Goal: Task Accomplishment & Management: Use online tool/utility

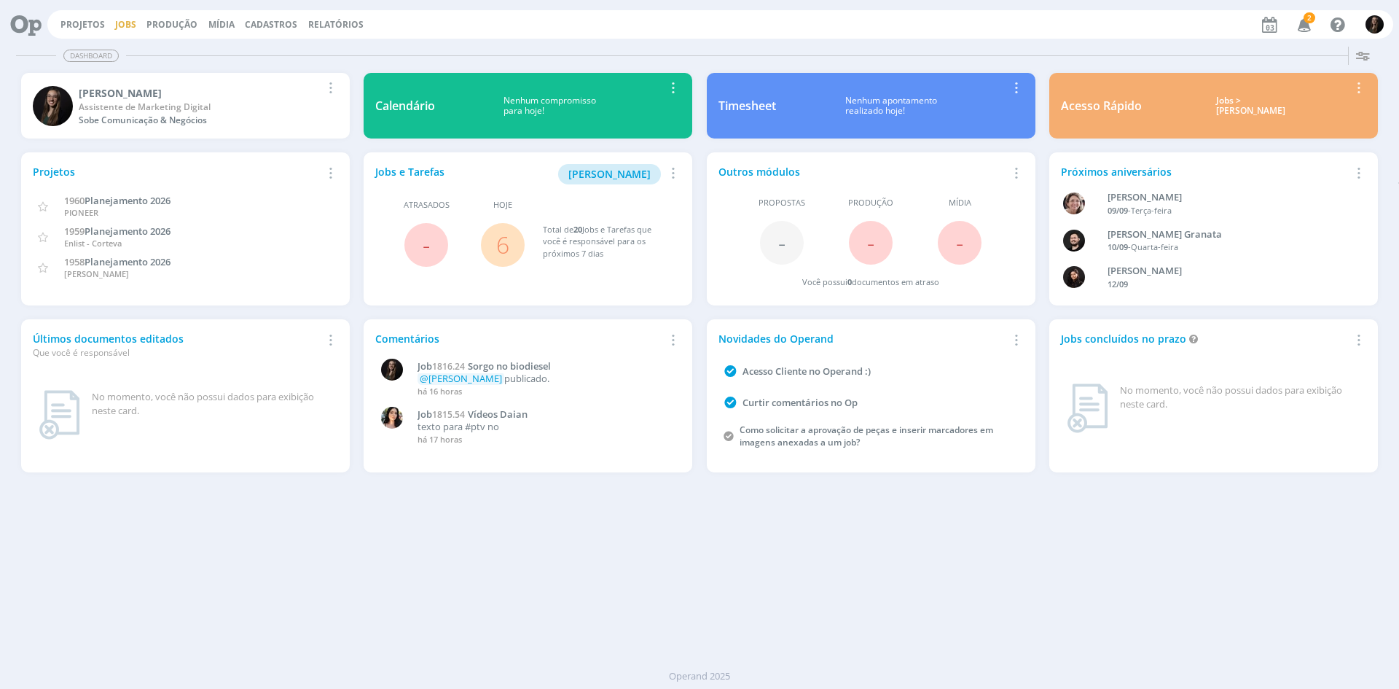
click at [118, 25] on link "Jobs" at bounding box center [125, 24] width 21 height 12
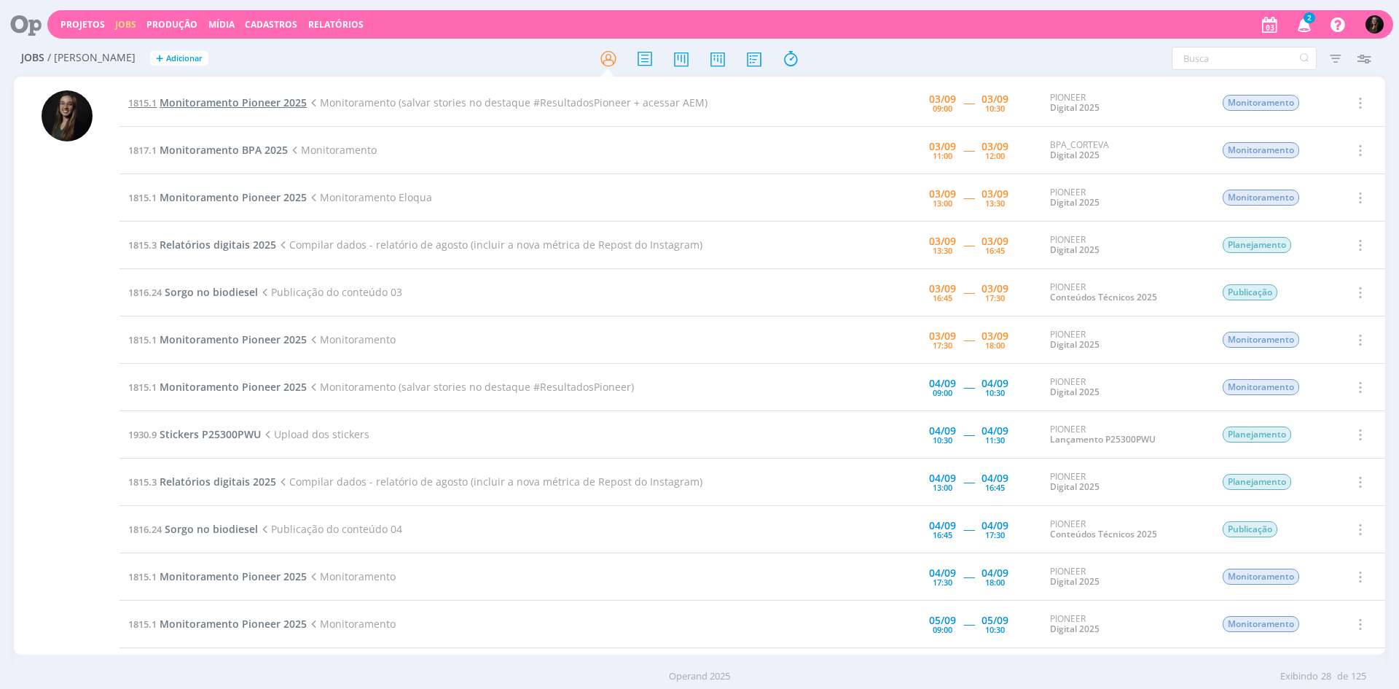
click at [272, 107] on span "Monitoramento Pioneer 2025" at bounding box center [233, 102] width 147 height 14
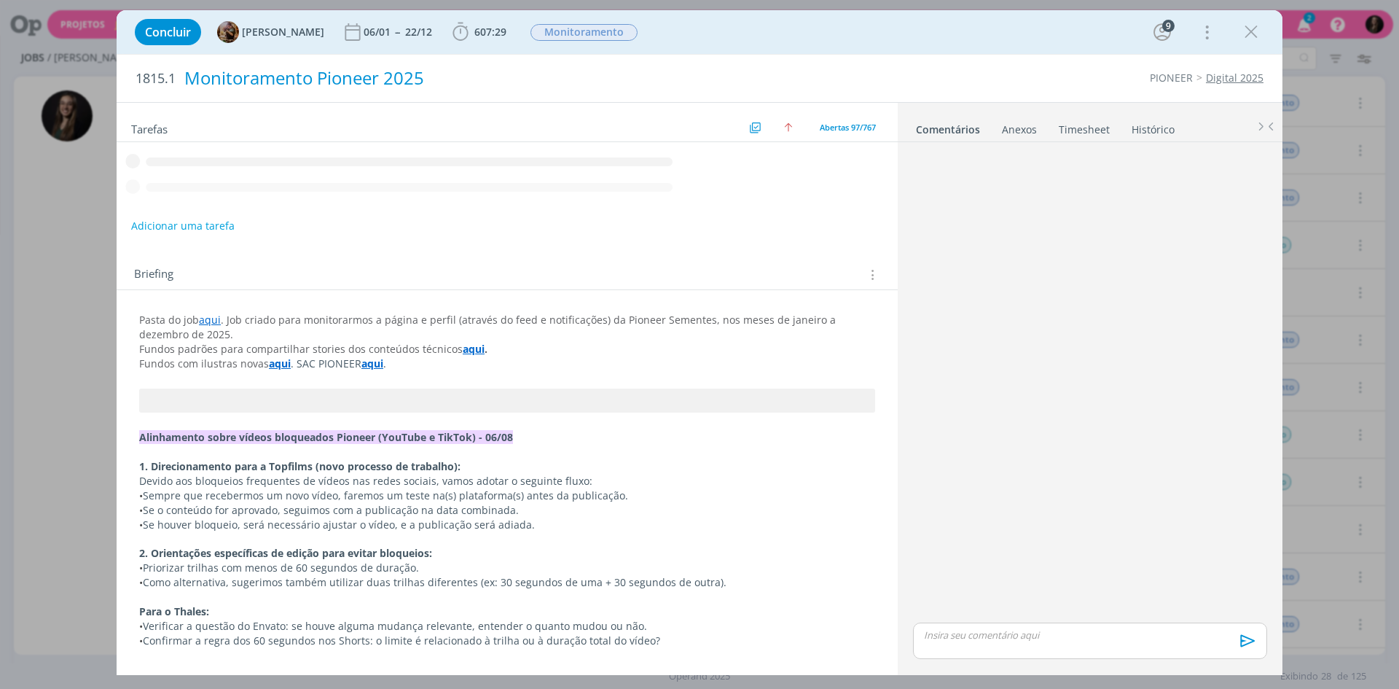
click at [507, 28] on span "607:29" at bounding box center [490, 32] width 32 height 14
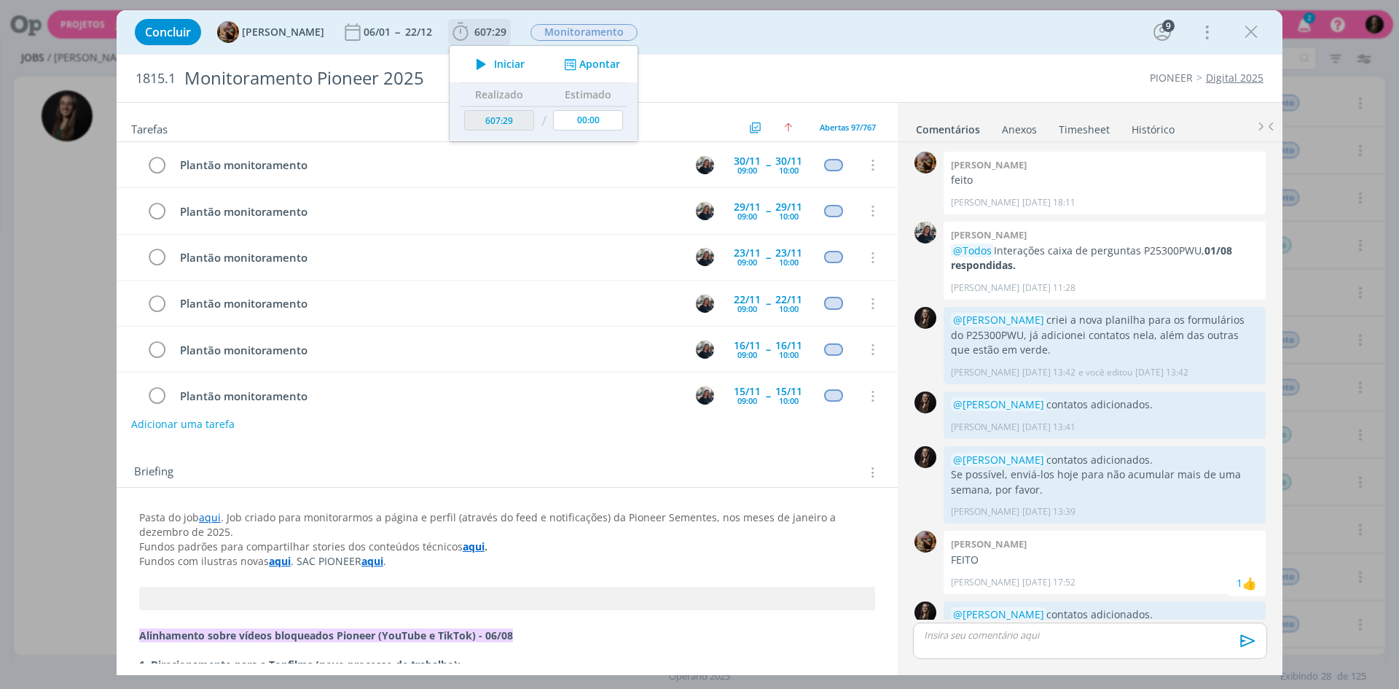
click at [494, 63] on icon "dialog" at bounding box center [482, 64] width 26 height 19
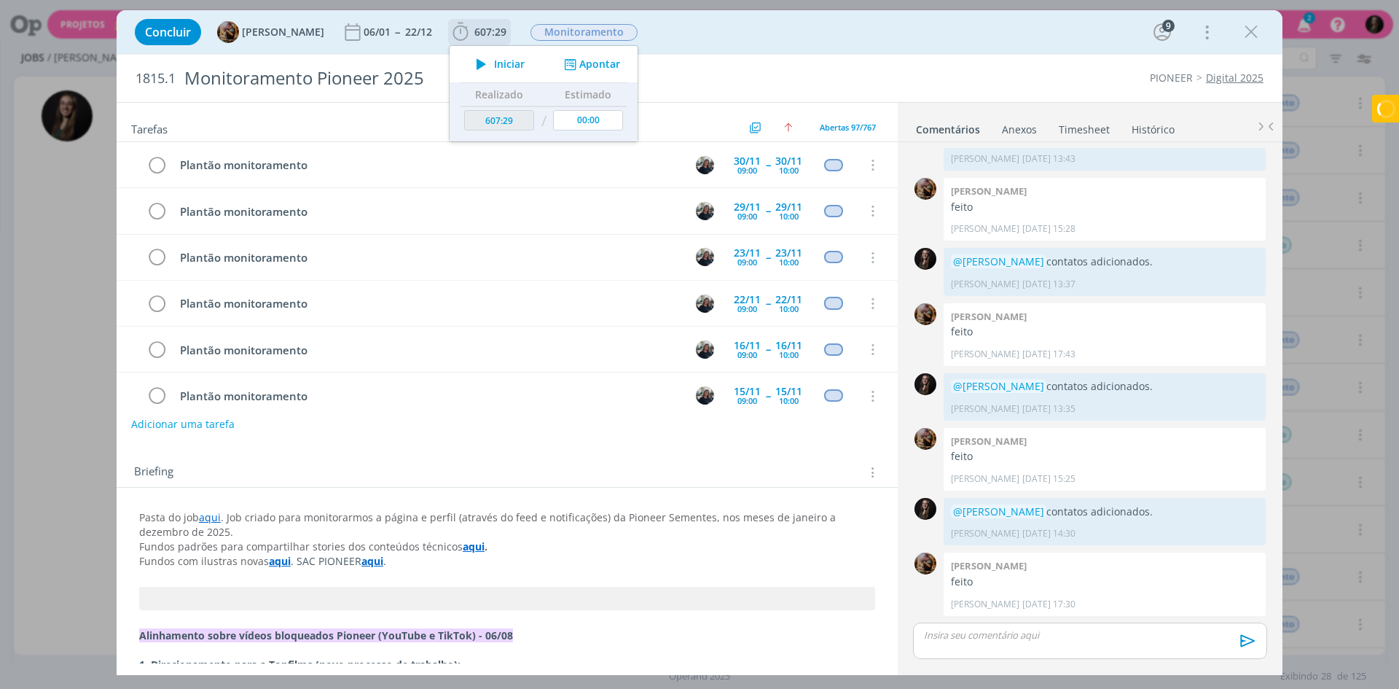
scroll to position [4217, 0]
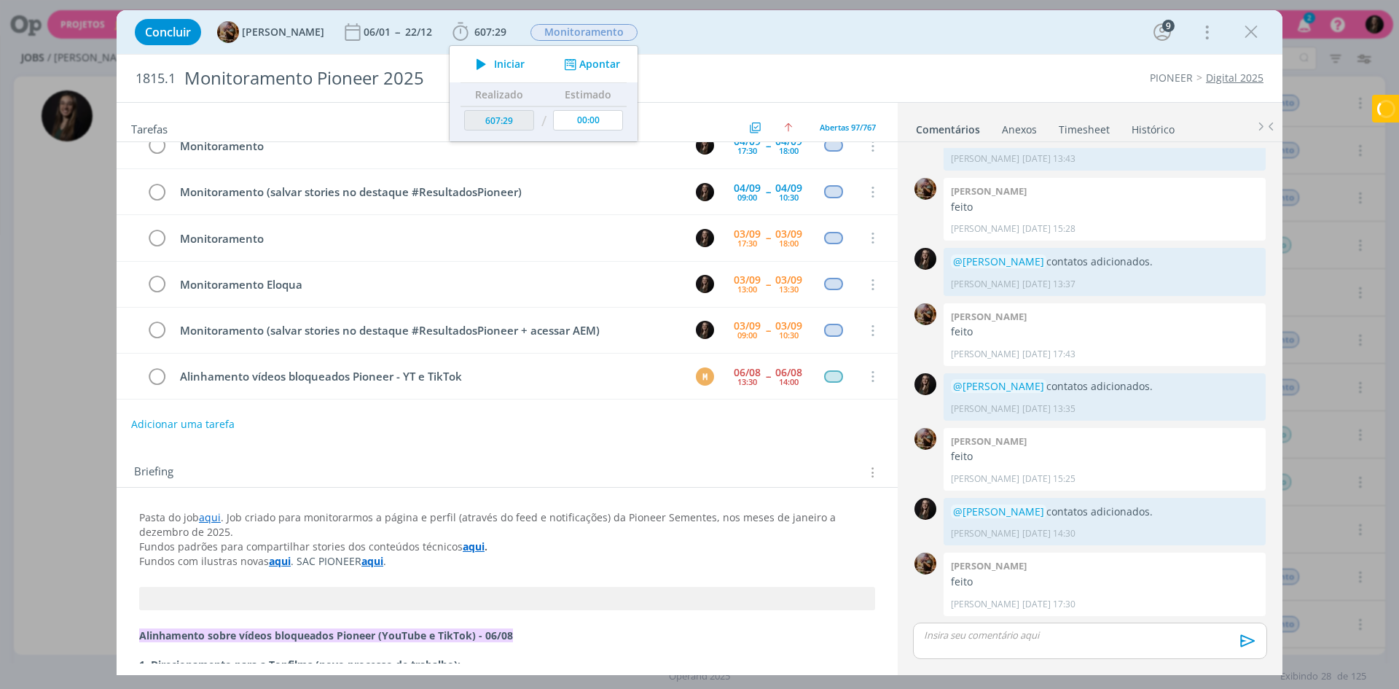
click at [914, 63] on div "1815.1 Monitoramento Pioneer 2025 PIONEER Digital 2025" at bounding box center [700, 78] width 1166 height 47
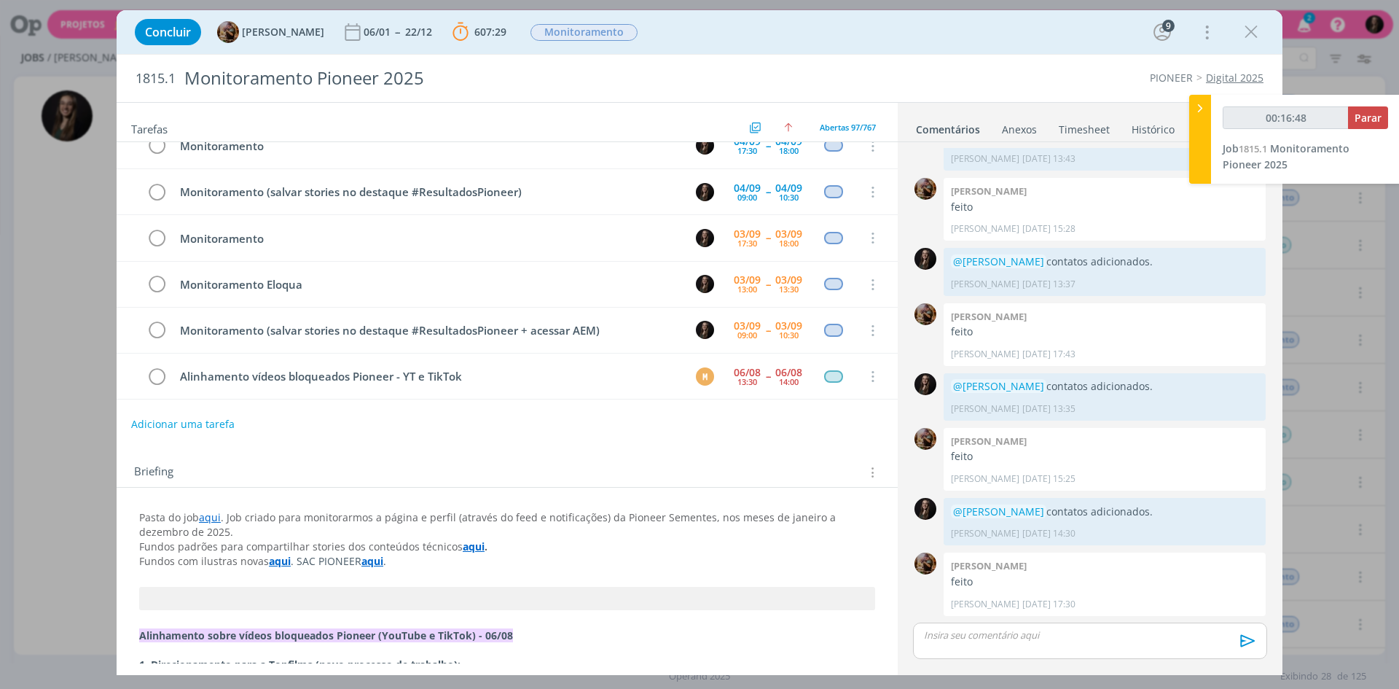
type input "00:16:49"
click at [1195, 116] on div at bounding box center [1201, 139] width 22 height 89
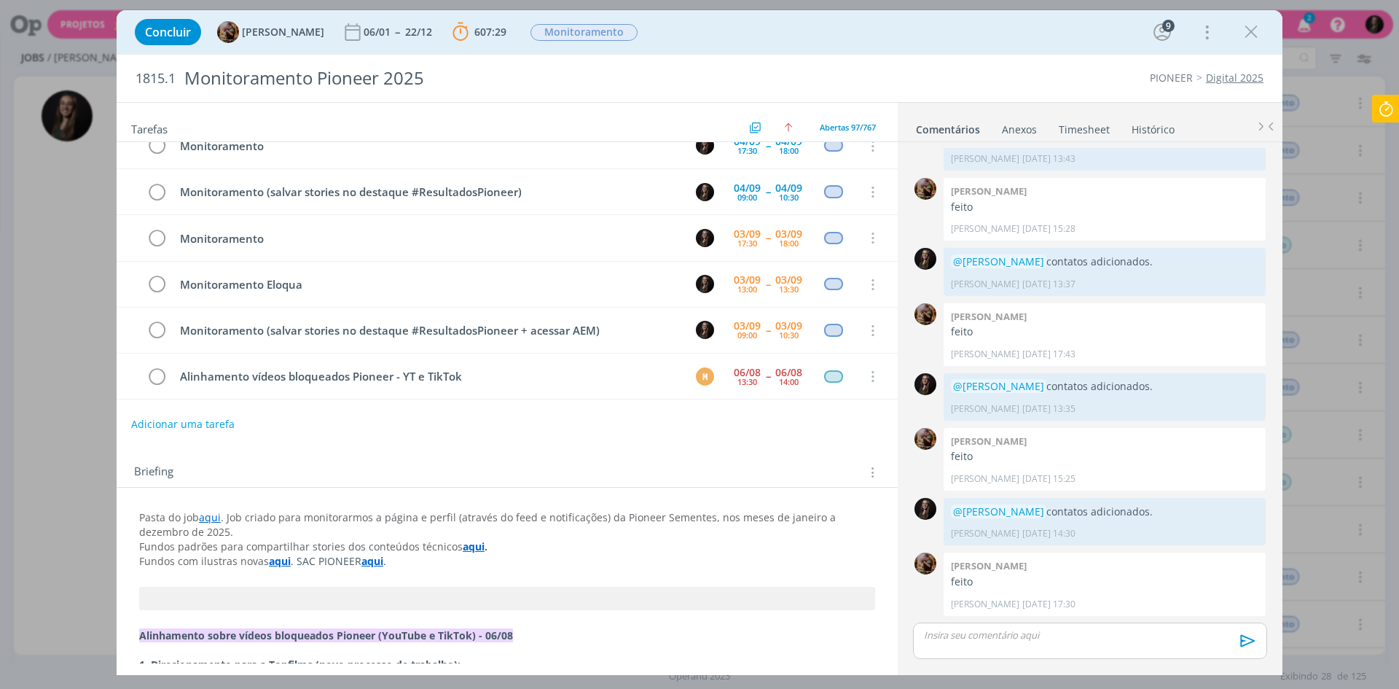
click at [1383, 95] on icon at bounding box center [1386, 109] width 26 height 28
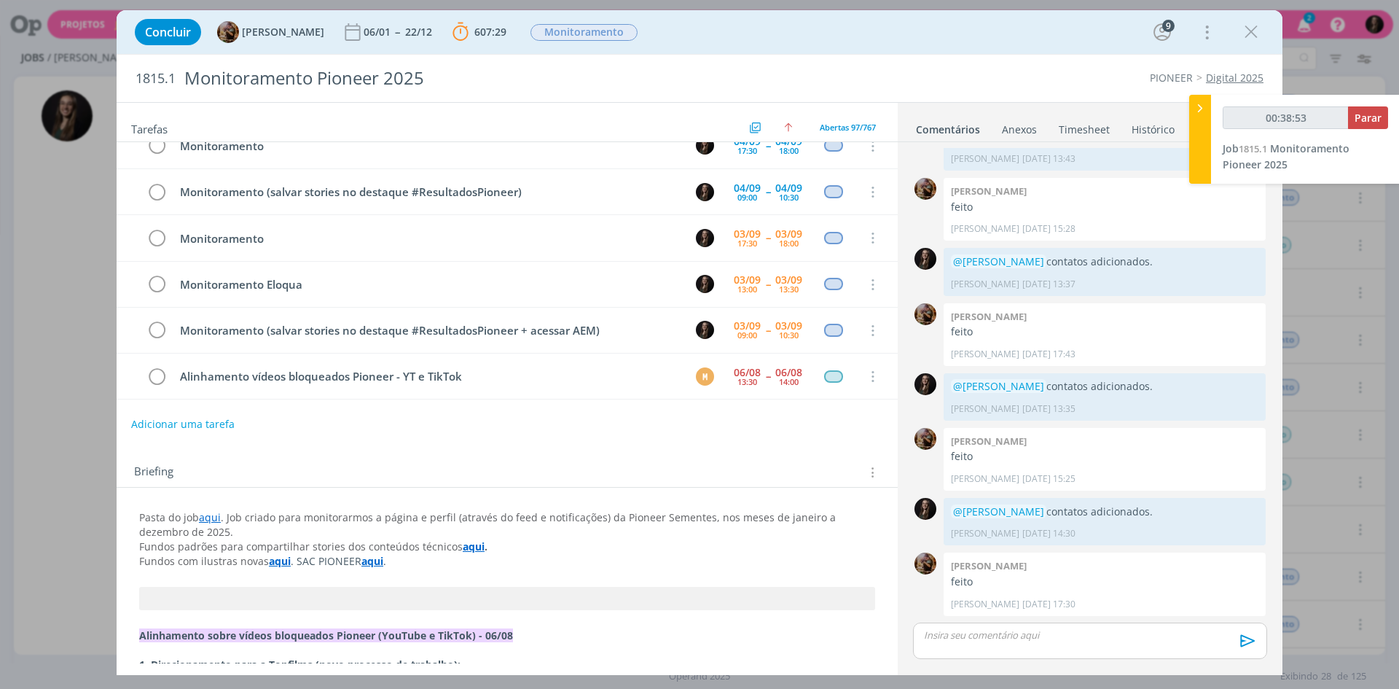
click at [893, 68] on div "1815.1 Monitoramento Pioneer 2025 PIONEER Digital 2025" at bounding box center [700, 78] width 1166 height 47
type input "01:06:52"
